Goal: Check status: Check status

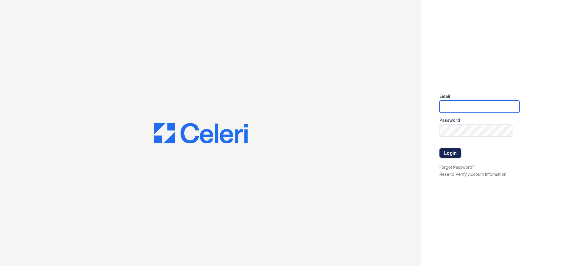
type input "[EMAIL_ADDRESS][DOMAIN_NAME]"
click at [452, 150] on button "Login" at bounding box center [451, 153] width 22 height 9
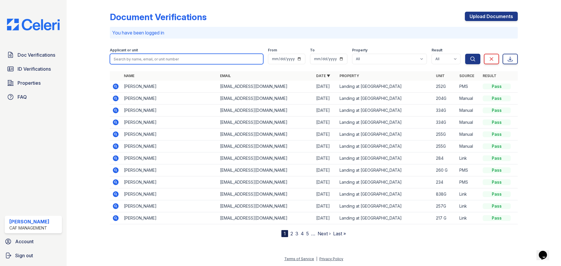
click at [220, 57] on input "search" at bounding box center [187, 59] width 154 height 11
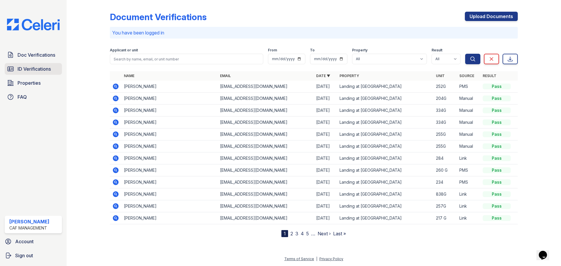
click at [32, 70] on span "ID Verifications" at bounding box center [34, 68] width 33 height 7
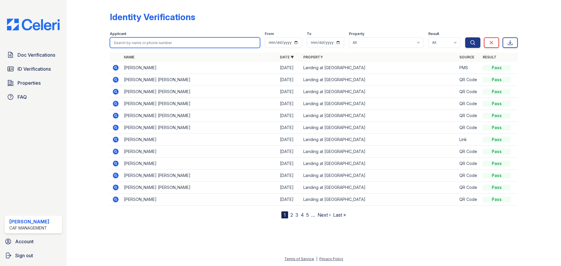
click at [152, 45] on input "search" at bounding box center [185, 42] width 150 height 11
type input "charles"
click at [465, 37] on button "Search" at bounding box center [472, 42] width 15 height 11
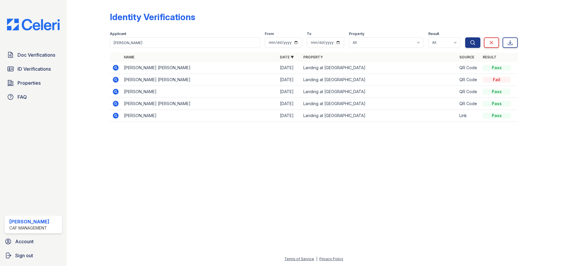
click at [116, 92] on icon at bounding box center [115, 91] width 7 height 7
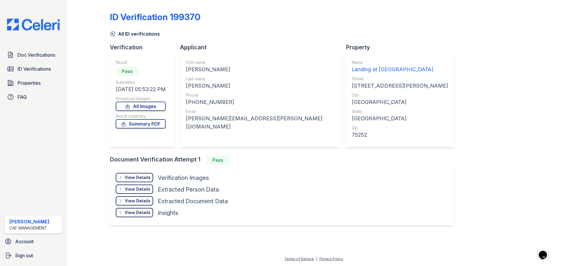
click at [133, 175] on div "View Details" at bounding box center [138, 178] width 26 height 6
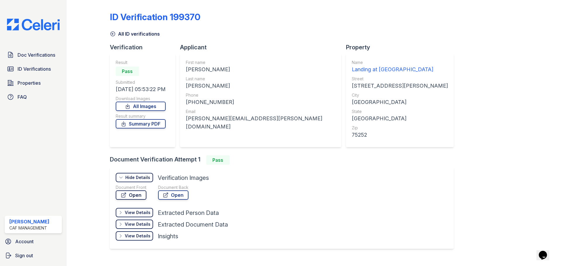
click at [128, 198] on link "Open" at bounding box center [131, 195] width 31 height 9
